Goal: Answer question/provide support: Share knowledge or assist other users

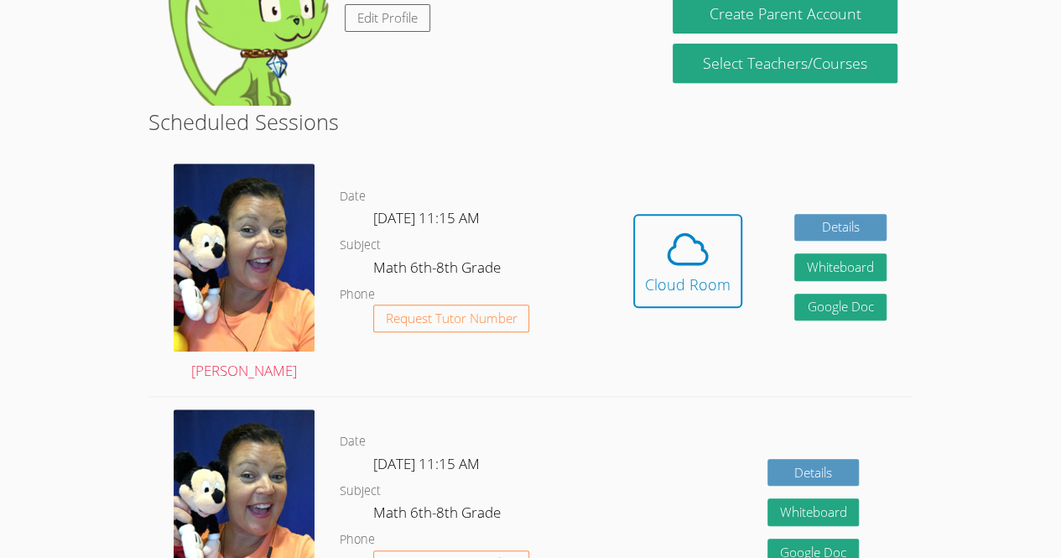
scroll to position [341, 0]
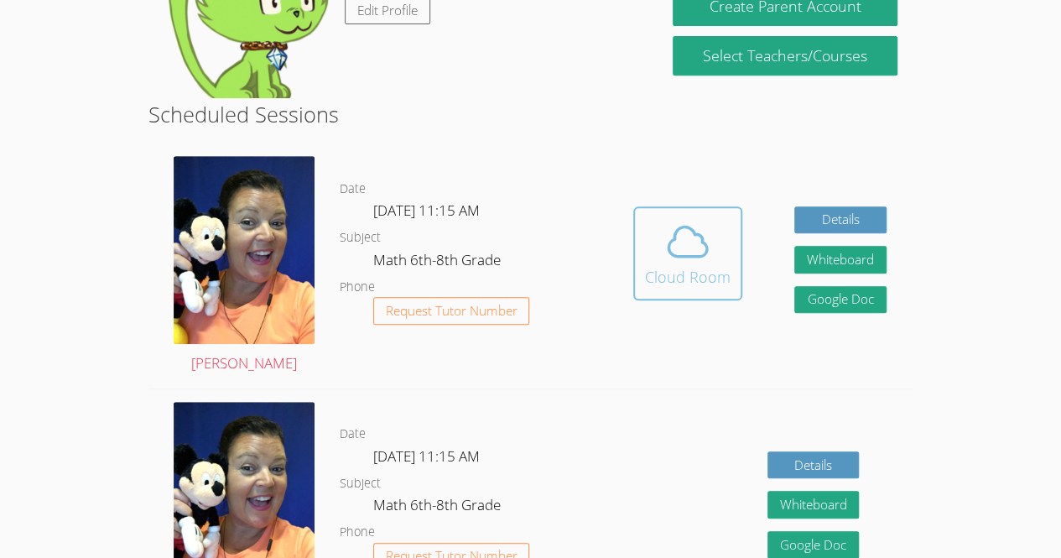
click at [697, 278] on div "Cloud Room" at bounding box center [688, 276] width 86 height 23
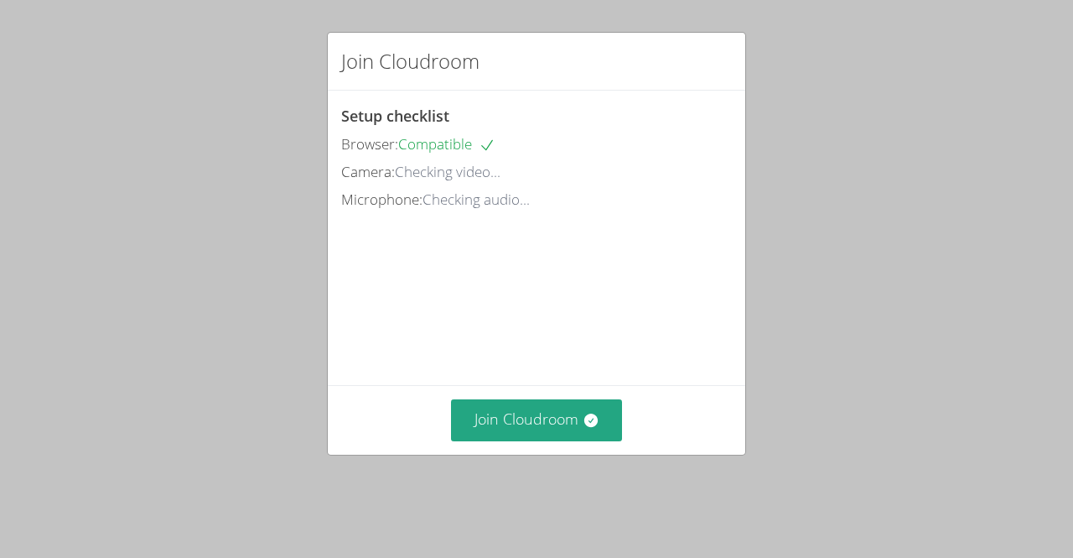
click at [605, 480] on div "Join Cloudroom Setup checklist Browser: Compatible Camera: Checking video... Mi…" at bounding box center [536, 279] width 1073 height 558
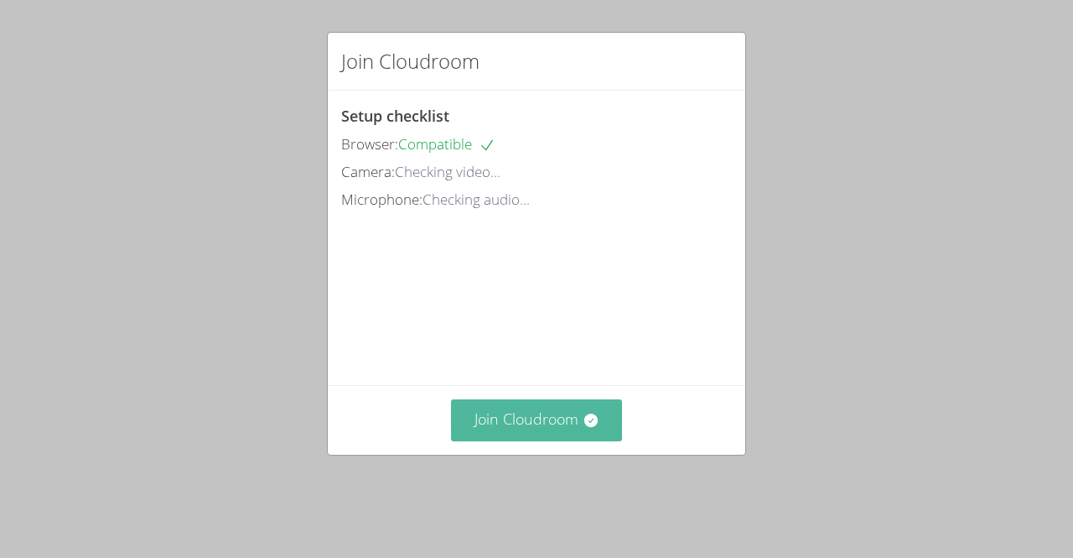
click at [600, 440] on button "Join Cloudroom" at bounding box center [537, 419] width 172 height 41
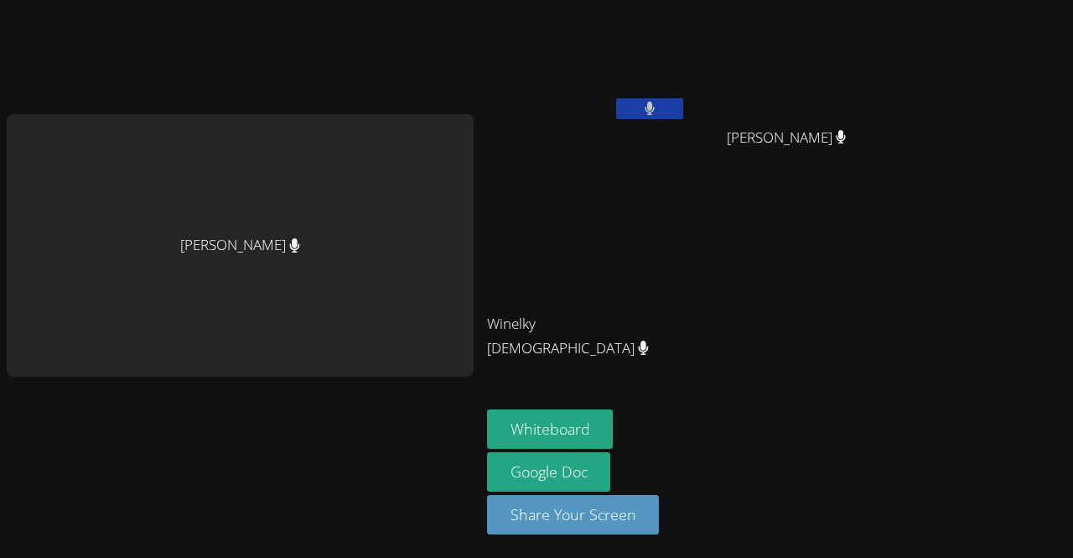
click at [226, 300] on div "[PERSON_NAME]" at bounding box center [240, 245] width 467 height 262
drag, startPoint x: 600, startPoint y: 454, endPoint x: 226, endPoint y: 300, distance: 405.0
click at [226, 300] on div "[PERSON_NAME]" at bounding box center [240, 245] width 467 height 262
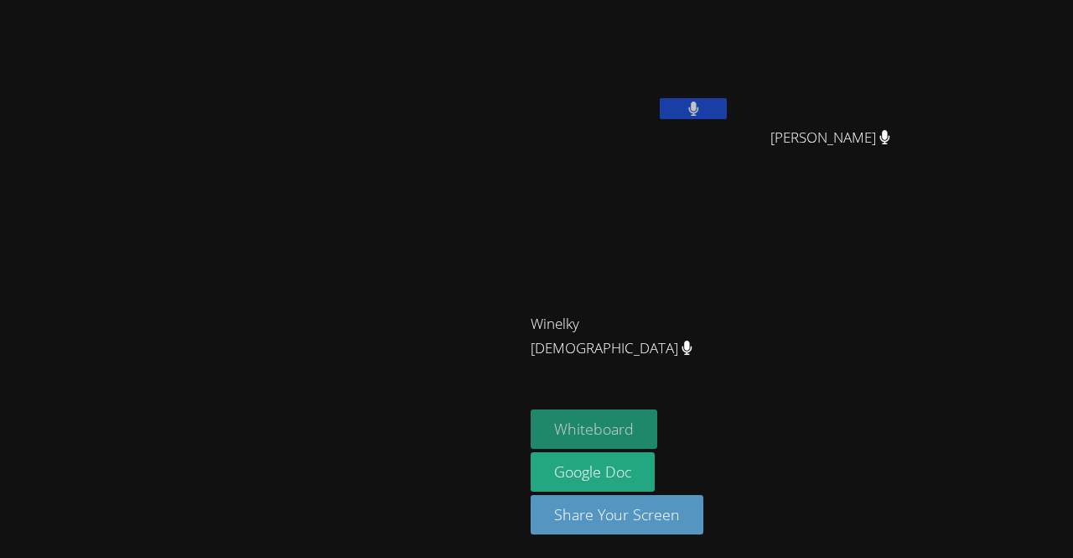
click at [657, 421] on button "Whiteboard" at bounding box center [594, 428] width 127 height 39
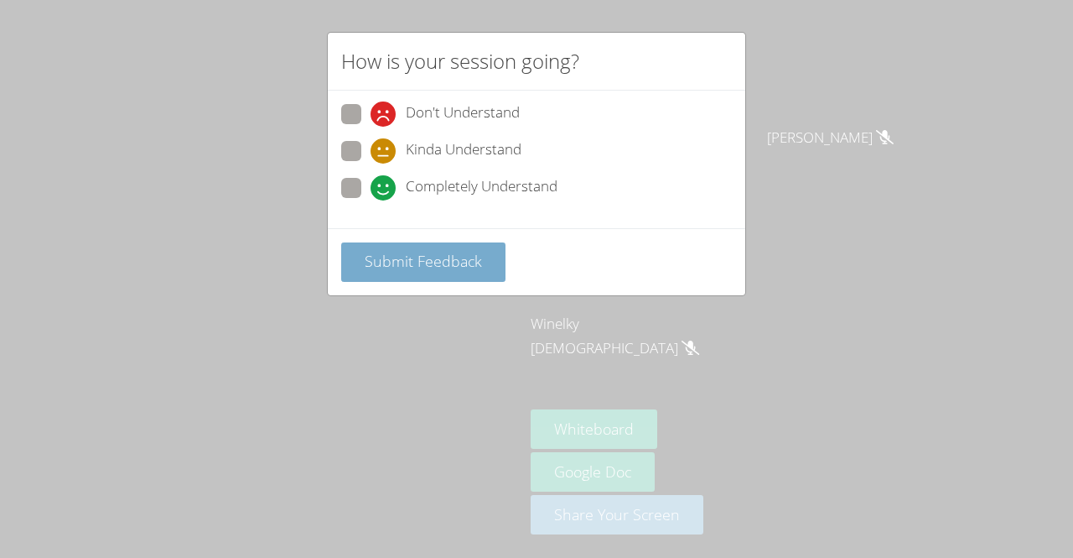
click at [381, 263] on span "Submit Feedback" at bounding box center [423, 261] width 117 height 20
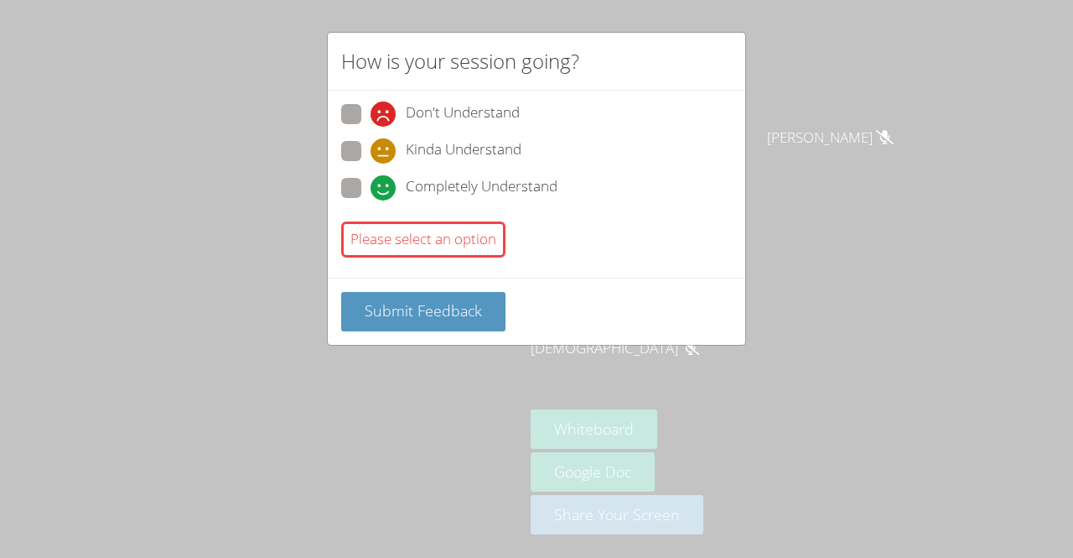
click at [434, 278] on div "Submit Feedback" at bounding box center [537, 311] width 418 height 67
click at [418, 300] on span "Submit Feedback" at bounding box center [423, 310] width 117 height 20
click at [430, 292] on button "Submit Feedback" at bounding box center [423, 311] width 164 height 39
click at [428, 300] on span "Submit Feedback" at bounding box center [423, 310] width 117 height 20
click at [412, 236] on div "Please select an option" at bounding box center [423, 239] width 164 height 36
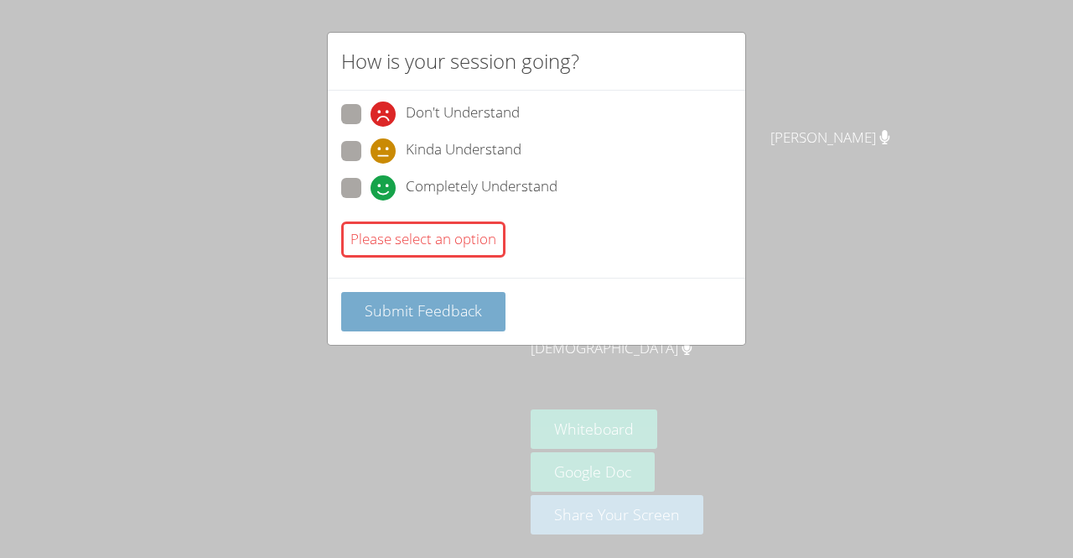
click at [428, 304] on span "Submit Feedback" at bounding box center [423, 310] width 117 height 20
click at [371, 164] on span at bounding box center [371, 164] width 0 height 0
click at [371, 155] on input "Kinda Understand" at bounding box center [378, 148] width 14 height 14
radio input "true"
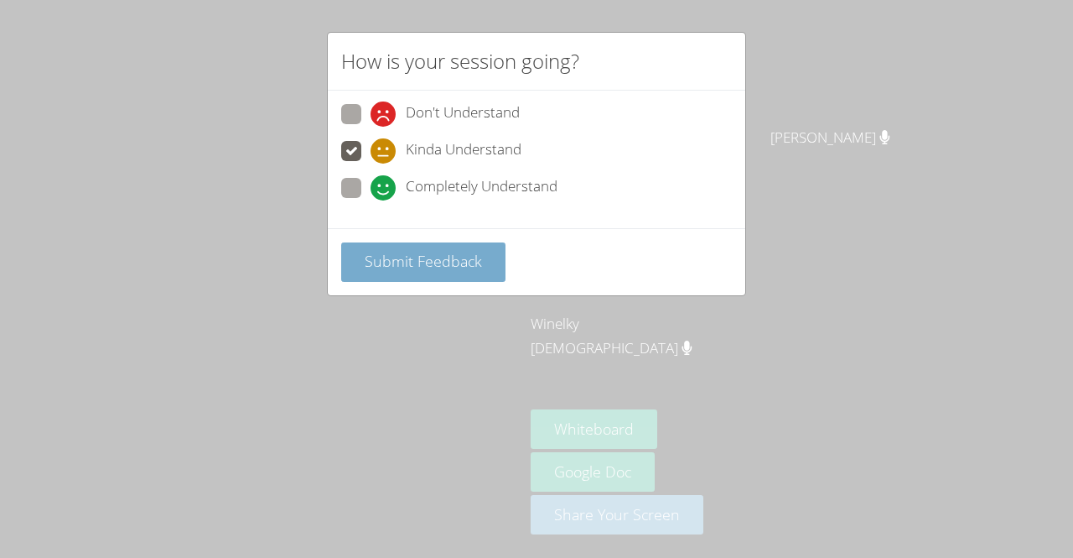
click at [418, 262] on span "Submit Feedback" at bounding box center [423, 261] width 117 height 20
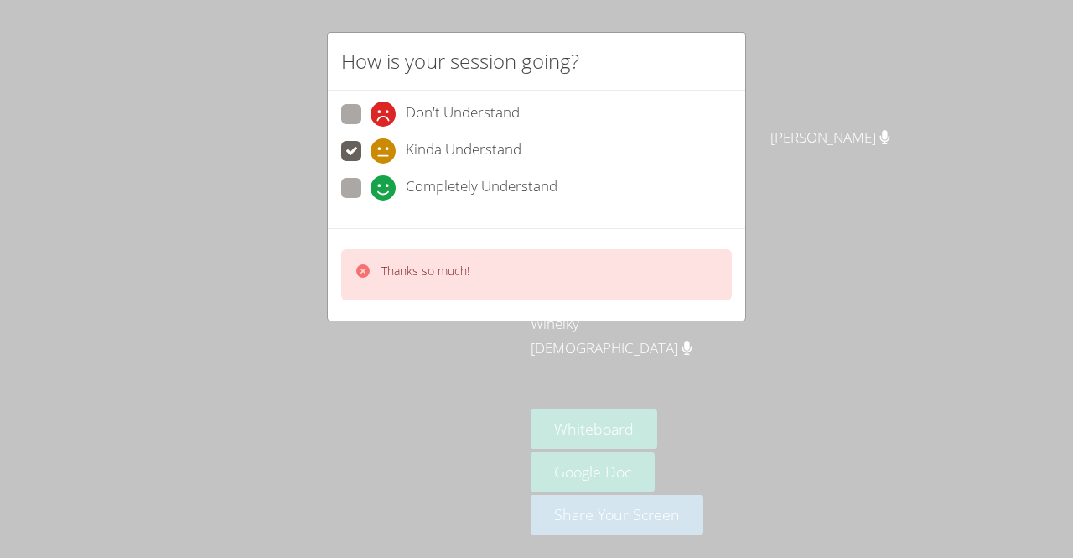
click at [589, 436] on div "How is your session going? Don't Understand Kinda Understand Completely Underst…" at bounding box center [536, 279] width 1073 height 558
click at [359, 275] on icon at bounding box center [363, 270] width 17 height 17
click at [357, 283] on div at bounding box center [363, 274] width 17 height 24
click at [362, 269] on icon at bounding box center [363, 270] width 17 height 17
click at [364, 264] on icon at bounding box center [362, 270] width 13 height 13
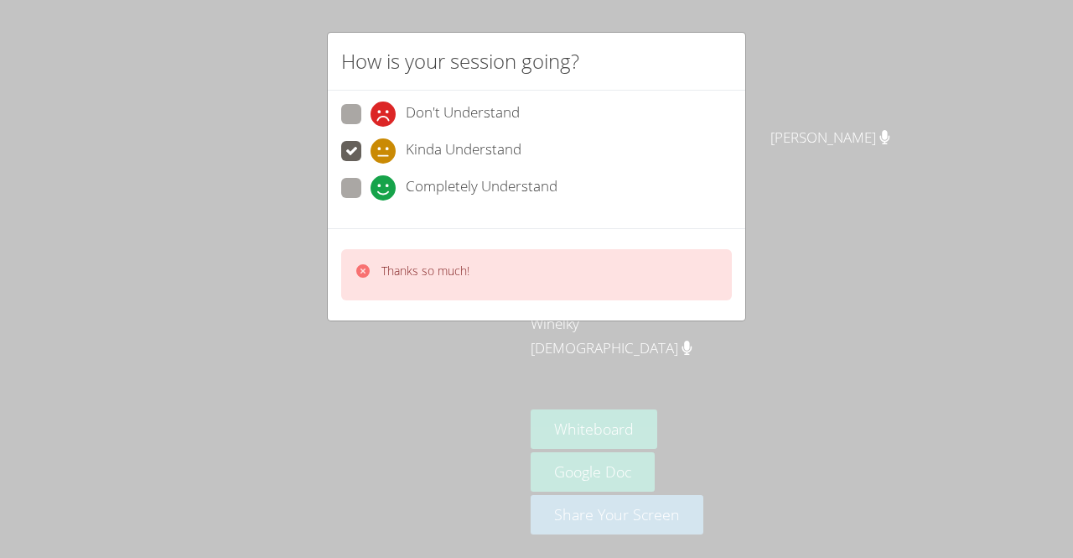
click at [361, 264] on icon at bounding box center [362, 270] width 13 height 13
click at [369, 278] on div at bounding box center [363, 274] width 17 height 24
click at [376, 177] on video at bounding box center [263, 245] width 252 height 288
